Goal: Register for event/course

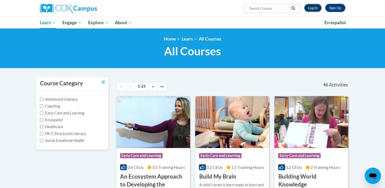
click at [314, 11] on link "Log In" at bounding box center [313, 8] width 18 height 8
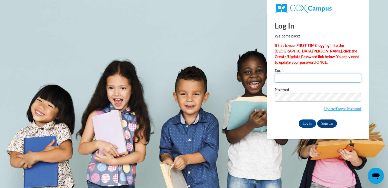
type input "mburton3@yahoo.com"
click at [306, 124] on input "Log In" at bounding box center [308, 123] width 18 height 8
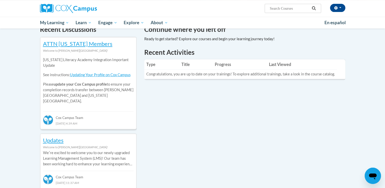
scroll to position [162, 0]
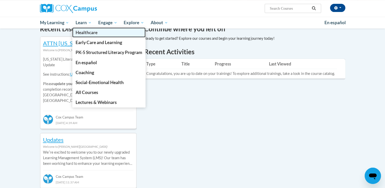
click at [83, 28] on link "Healthcare" at bounding box center [108, 32] width 73 height 10
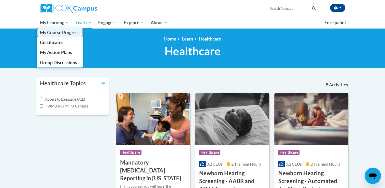
click at [55, 32] on span "My Course Progress" at bounding box center [60, 32] width 40 height 5
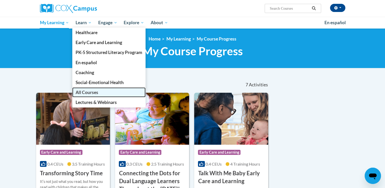
click at [86, 92] on span "All Courses" at bounding box center [87, 91] width 23 height 5
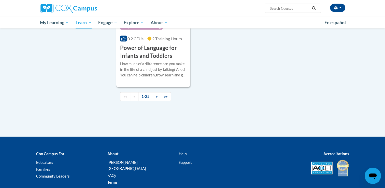
scroll to position [1212, 0]
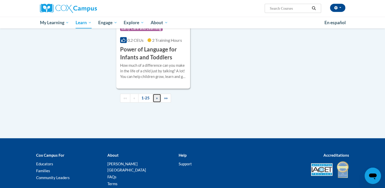
click at [156, 100] on span "»" at bounding box center [157, 98] width 2 height 4
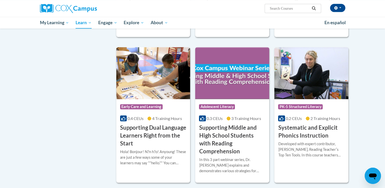
scroll to position [423, 0]
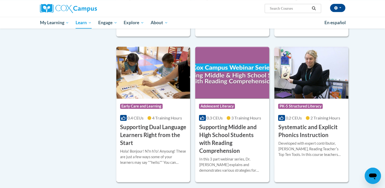
click at [158, 130] on h3 "Supporting Dual Language Learners Right from the Start" at bounding box center [153, 134] width 66 height 23
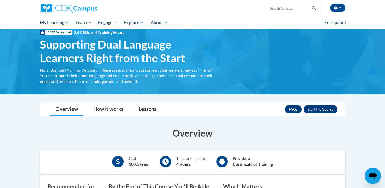
scroll to position [16, 0]
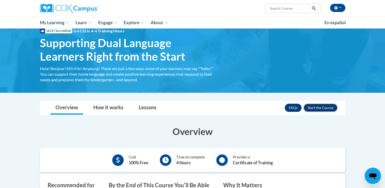
click at [326, 109] on button "Enroll" at bounding box center [320, 107] width 34 height 8
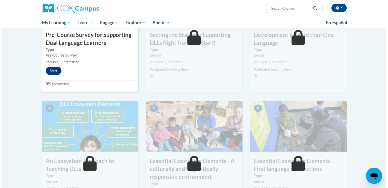
scroll to position [174, 0]
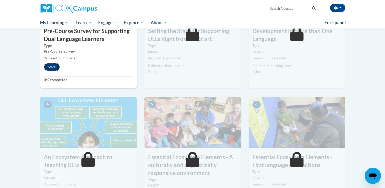
click at [50, 67] on button "Start" at bounding box center [52, 67] width 16 height 8
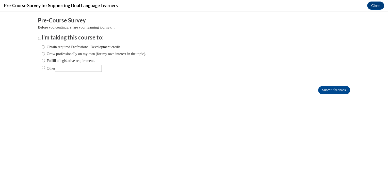
scroll to position [0, 0]
click at [42, 47] on input "Obtain required Professional Development credit." at bounding box center [43, 47] width 3 height 6
radio input "true"
click at [330, 89] on input "Submit feedback" at bounding box center [335, 90] width 32 height 8
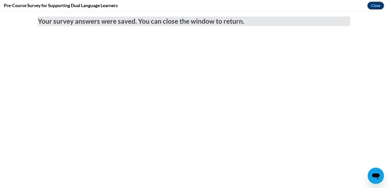
click at [375, 7] on button "Close" at bounding box center [376, 6] width 17 height 8
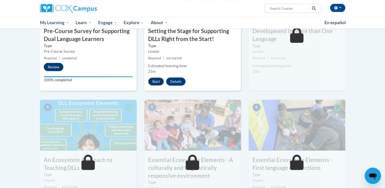
click at [153, 80] on button "Start" at bounding box center [156, 81] width 16 height 8
